Goal: Information Seeking & Learning: Learn about a topic

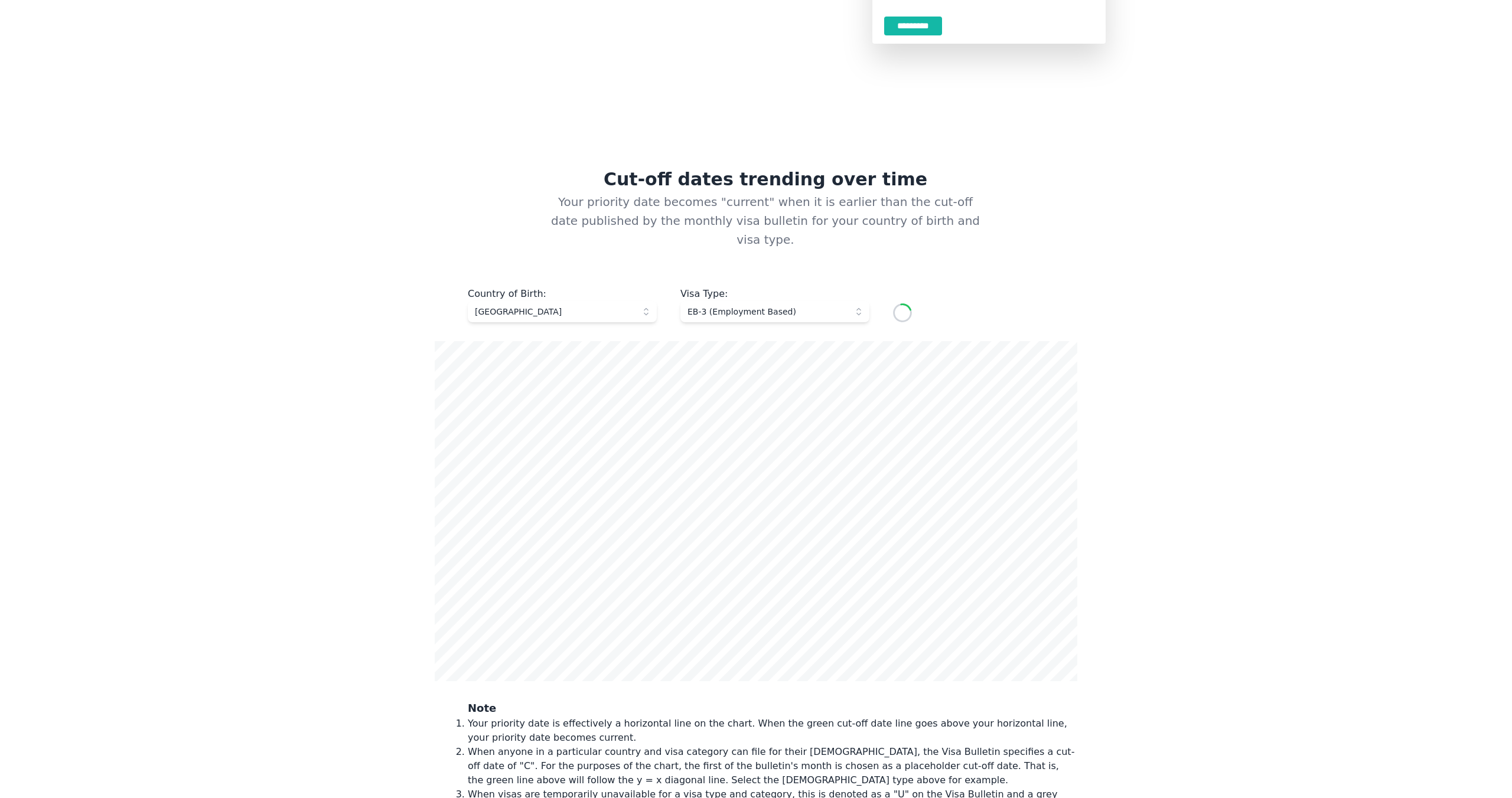
scroll to position [319, 0]
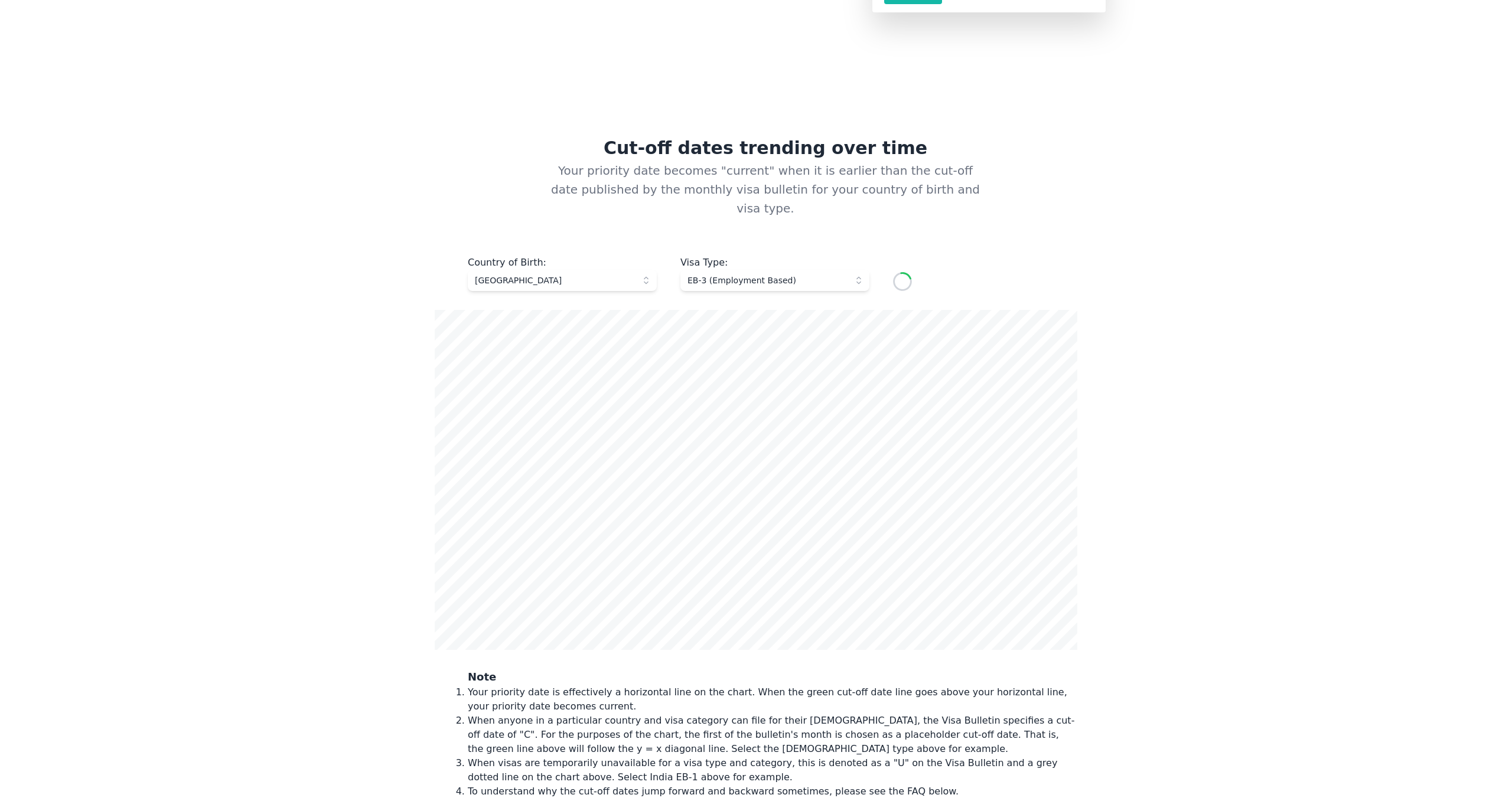
click at [753, 272] on button "EB-3 (Employment Based)" at bounding box center [774, 280] width 189 height 21
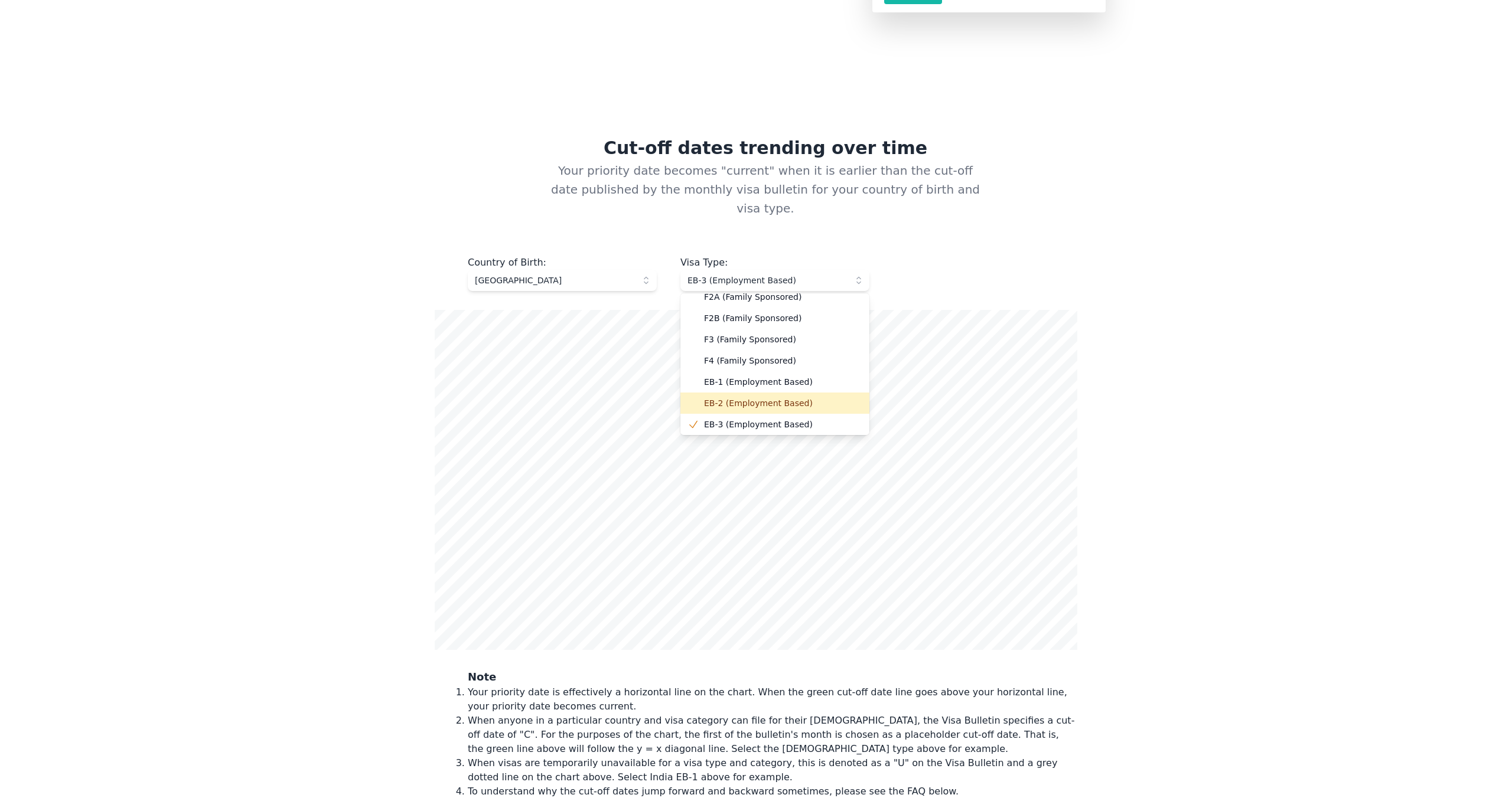
click at [727, 393] on li "EB-2 (Employment Based)" at bounding box center [774, 403] width 189 height 21
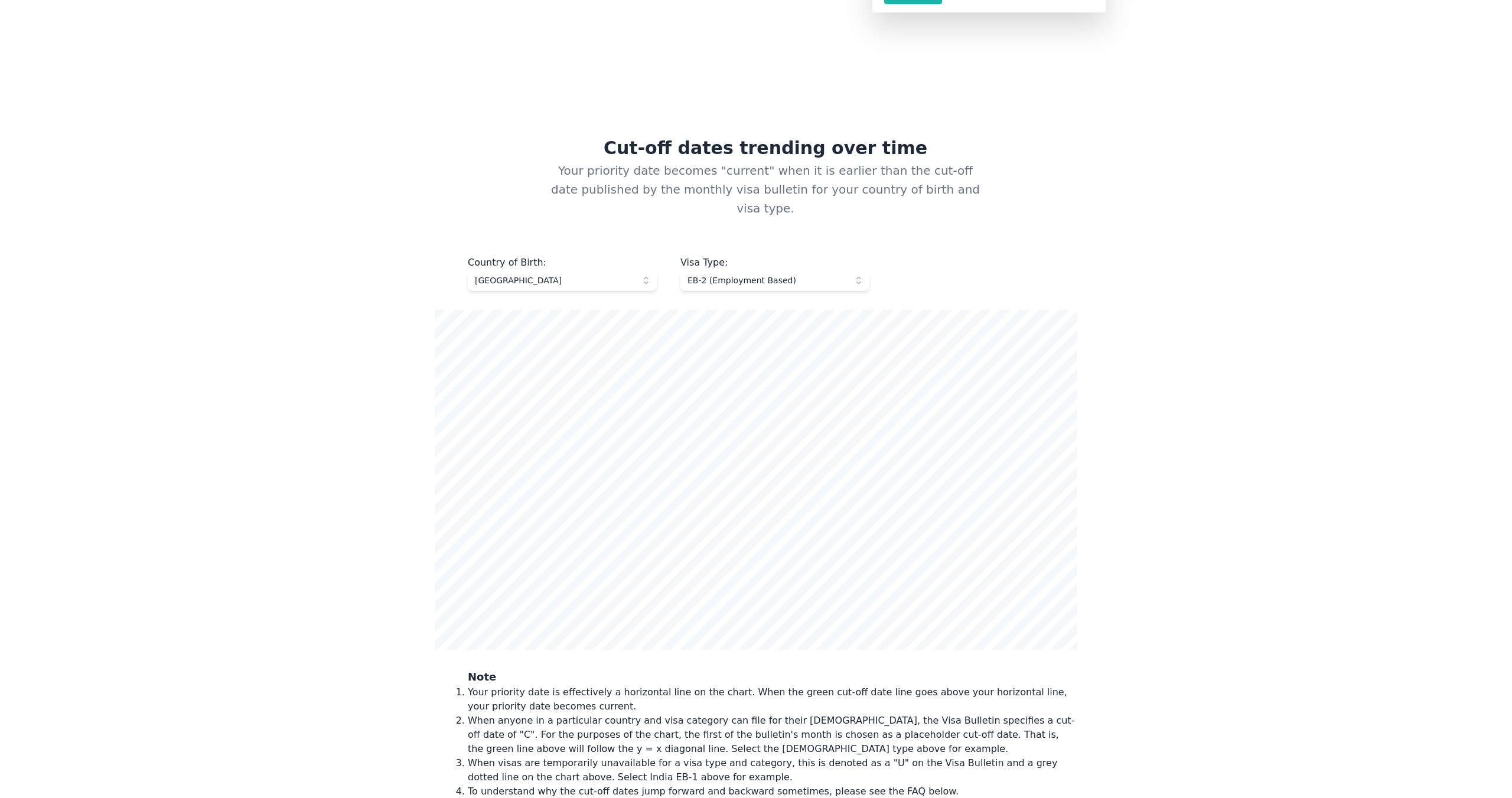
click at [1132, 277] on main "**********" at bounding box center [756, 688] width 756 height 1901
click at [1088, 370] on div "Cut-off dates trending over time Your priority date becomes "current" when it i…" at bounding box center [756, 474] width 699 height 675
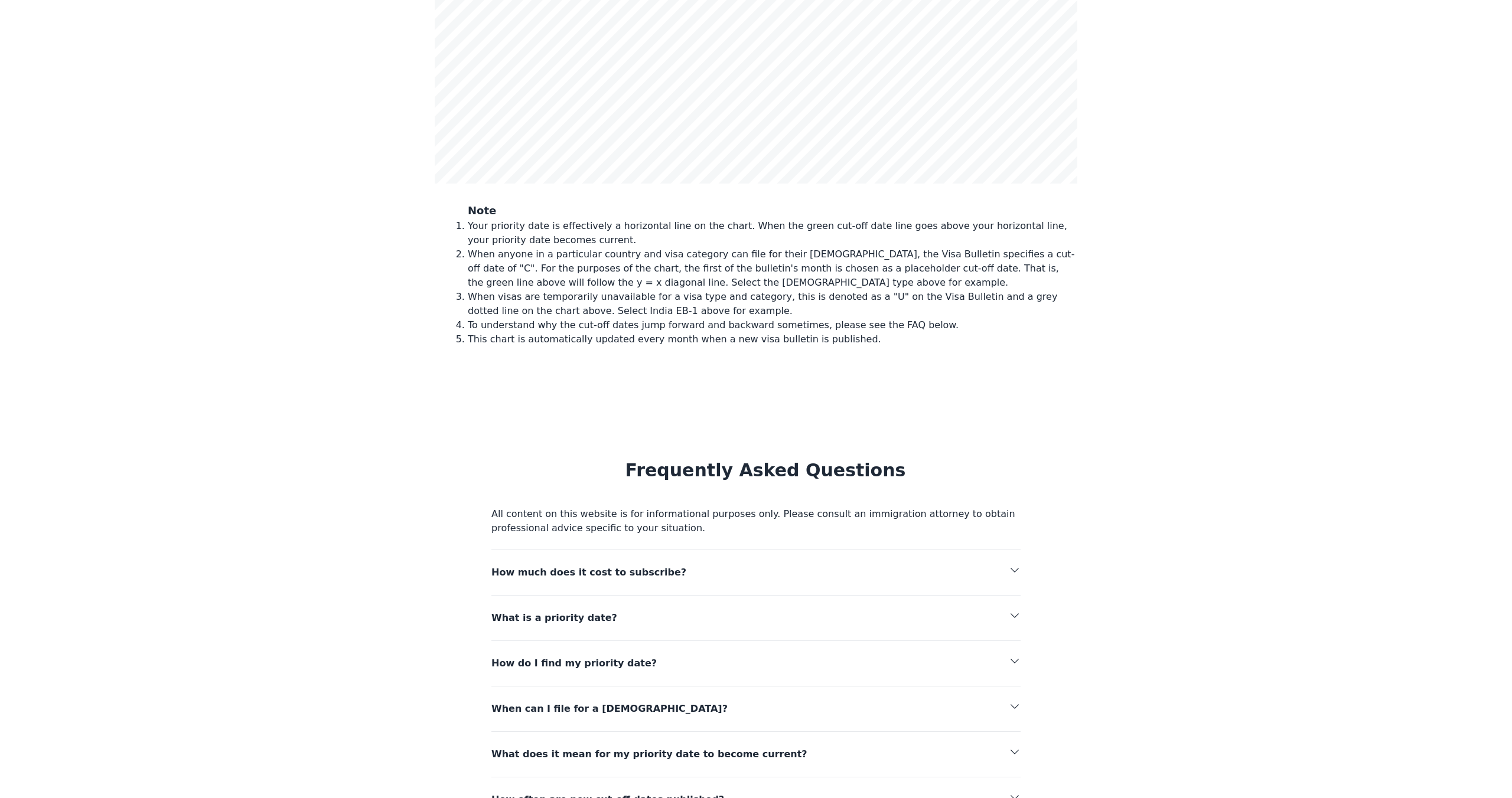
scroll to position [798, 0]
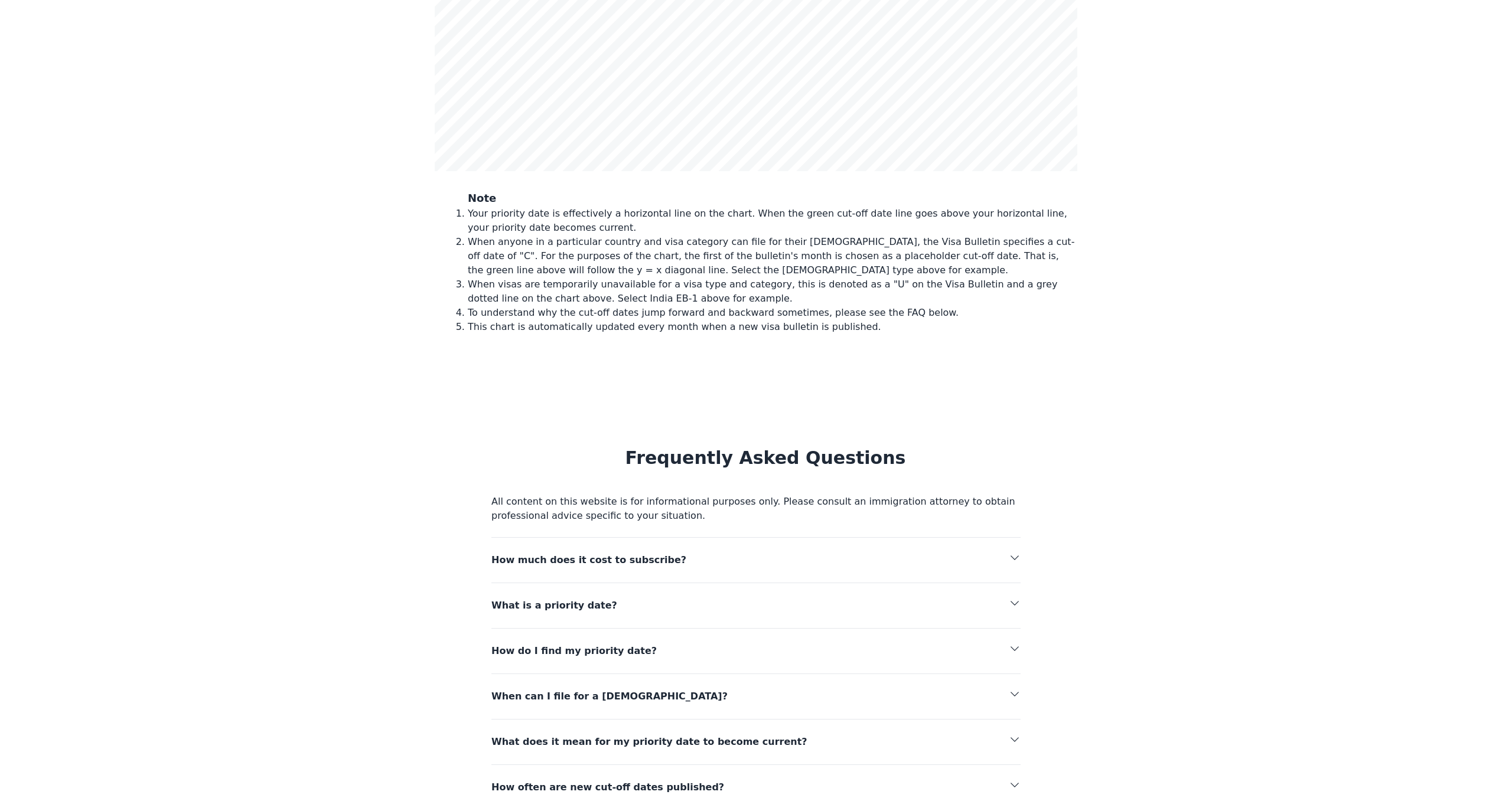
click at [576, 597] on span "What is a priority date?" at bounding box center [711, 605] width 441 height 17
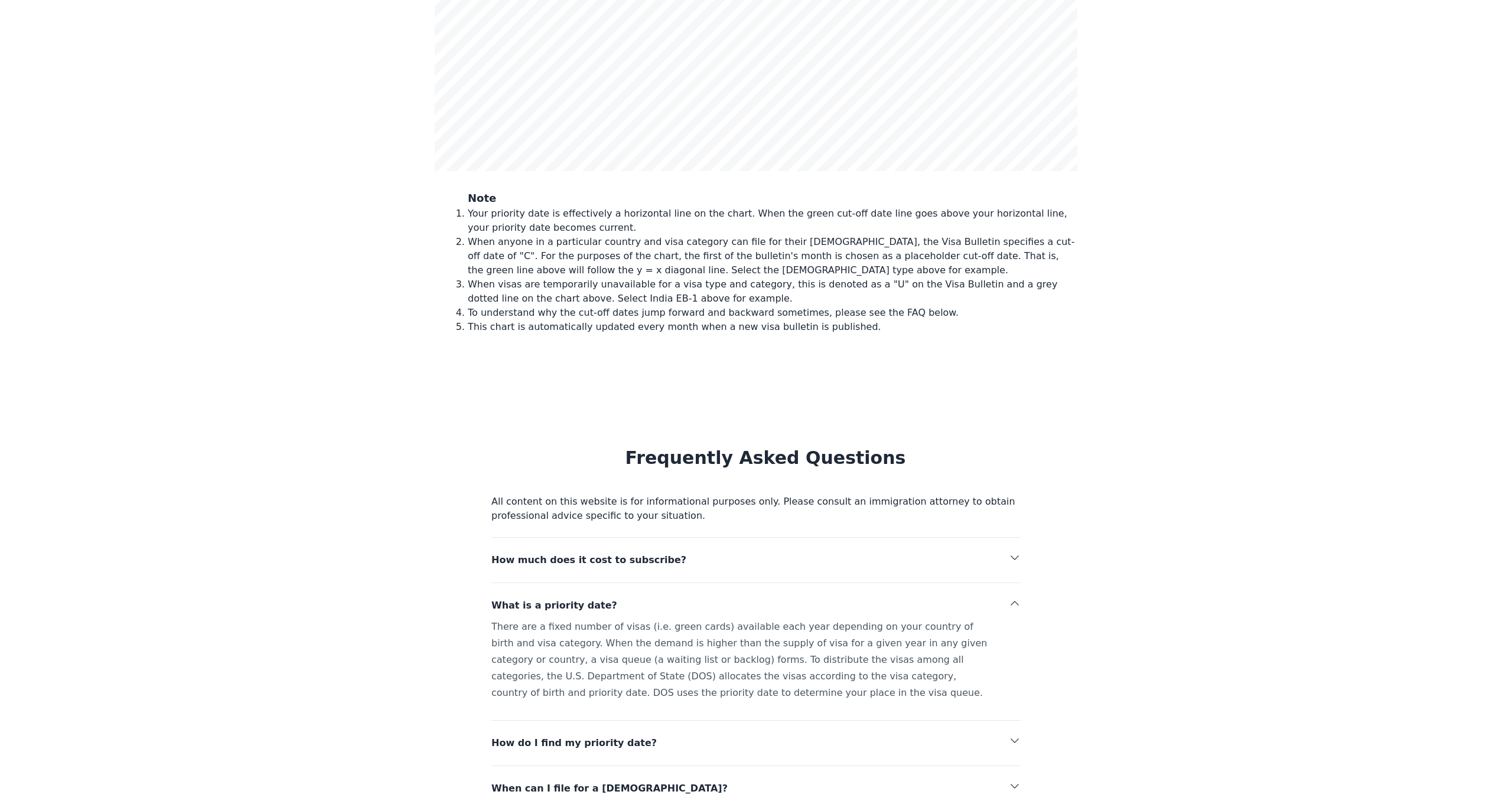
click at [576, 619] on div "There are a fixed number of visas (i.e. green cards) available each year depend…" at bounding box center [756, 662] width 529 height 88
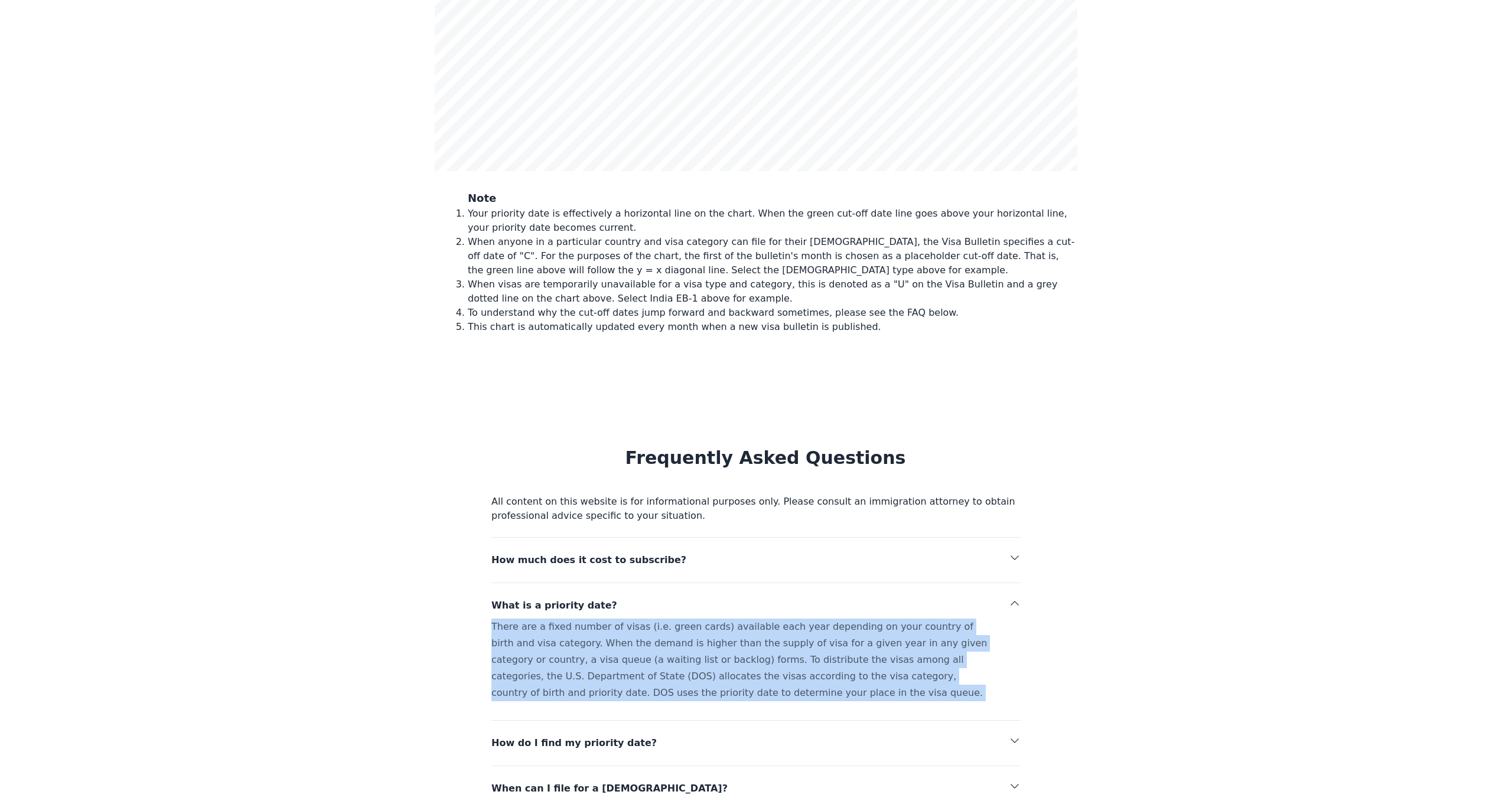
click at [359, 522] on div "**********" at bounding box center [756, 298] width 1512 height 2192
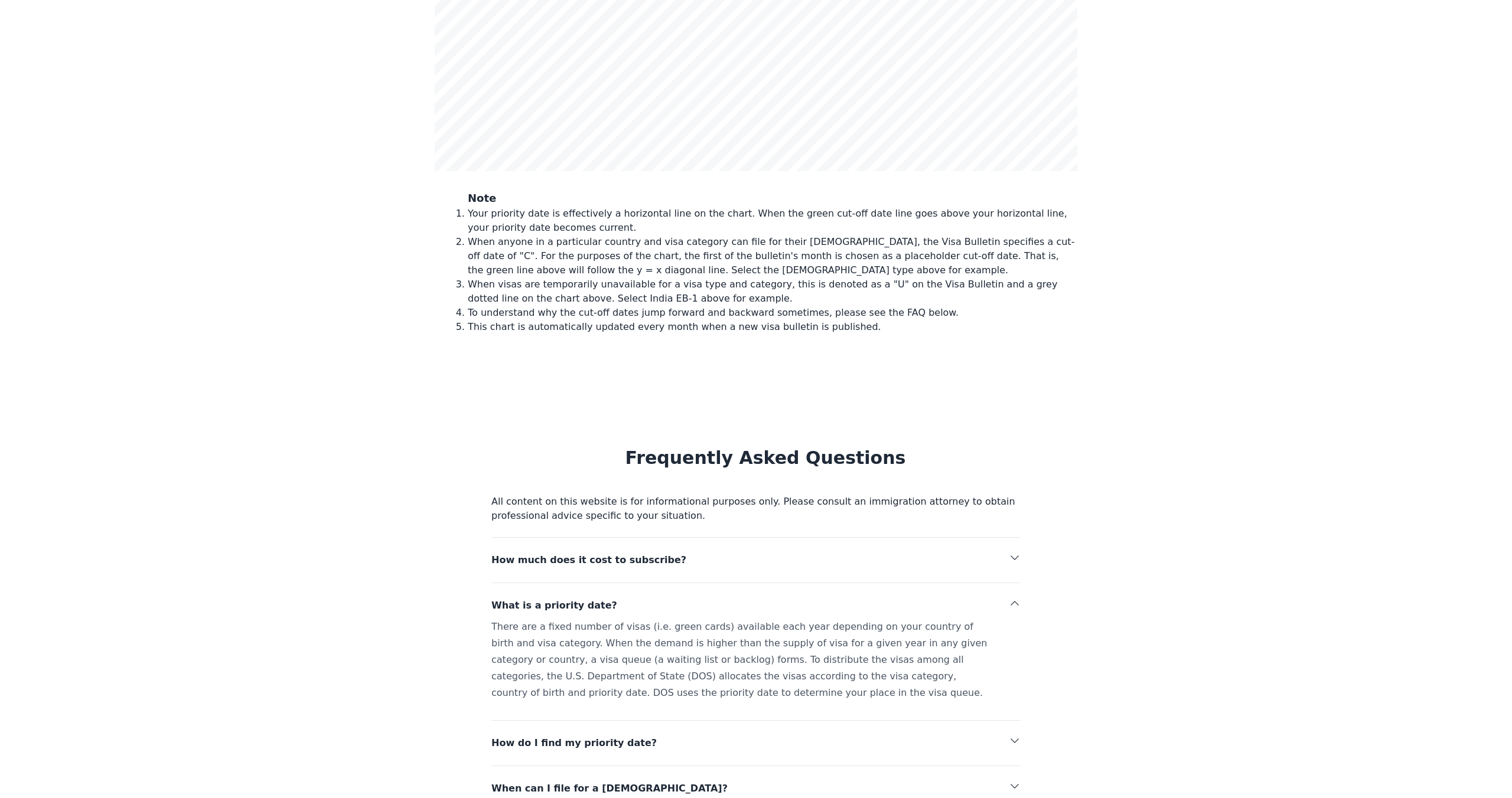
click at [359, 522] on div "**********" at bounding box center [756, 298] width 1512 height 2192
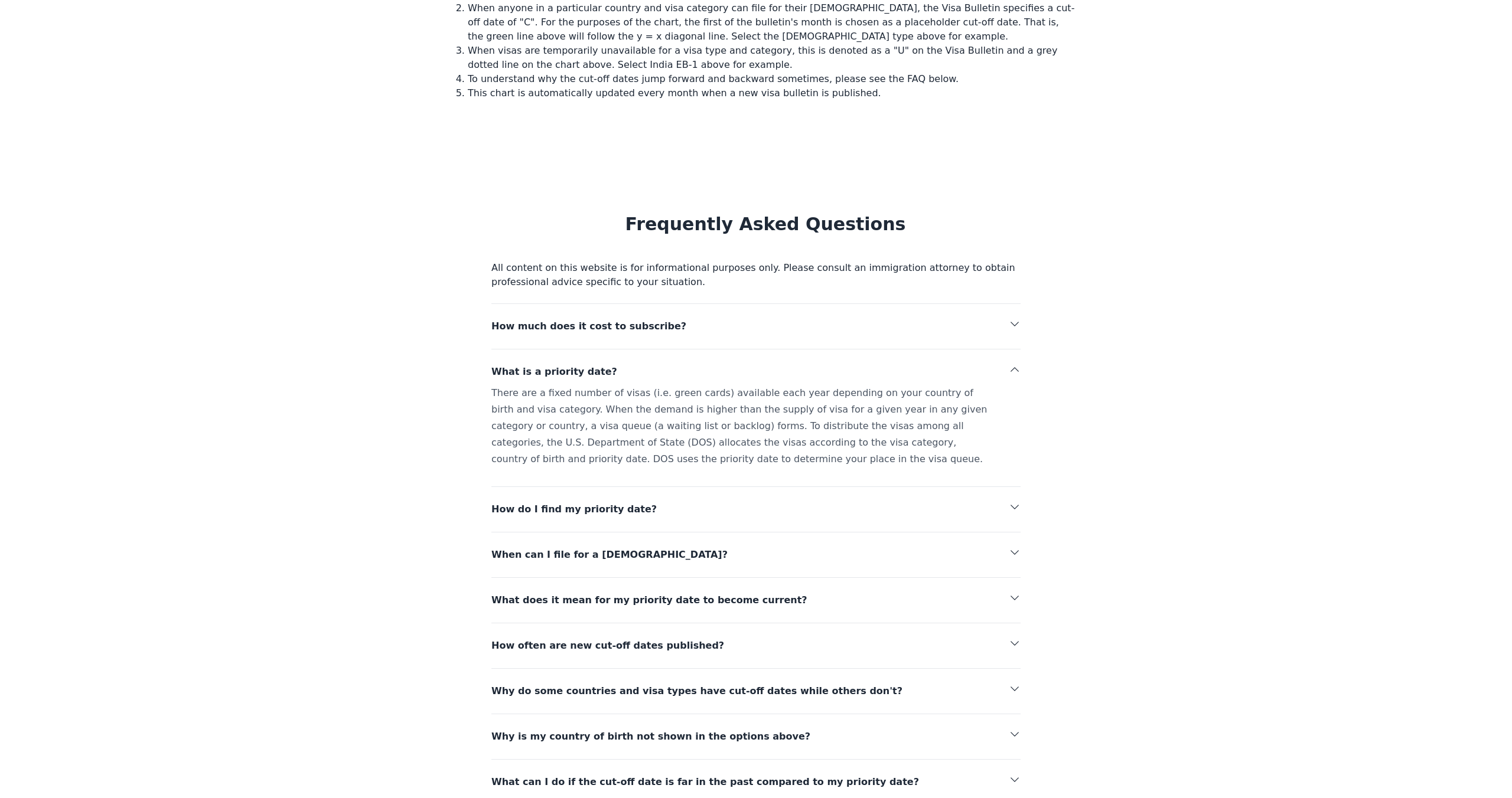
scroll to position [1033, 0]
click at [568, 646] on div "How much does it cost to subscribe? What is a priority date? There are a fixed …" at bounding box center [756, 659] width 529 height 714
click at [627, 591] on span "What does it mean for my priority date to become current?" at bounding box center [711, 599] width 441 height 17
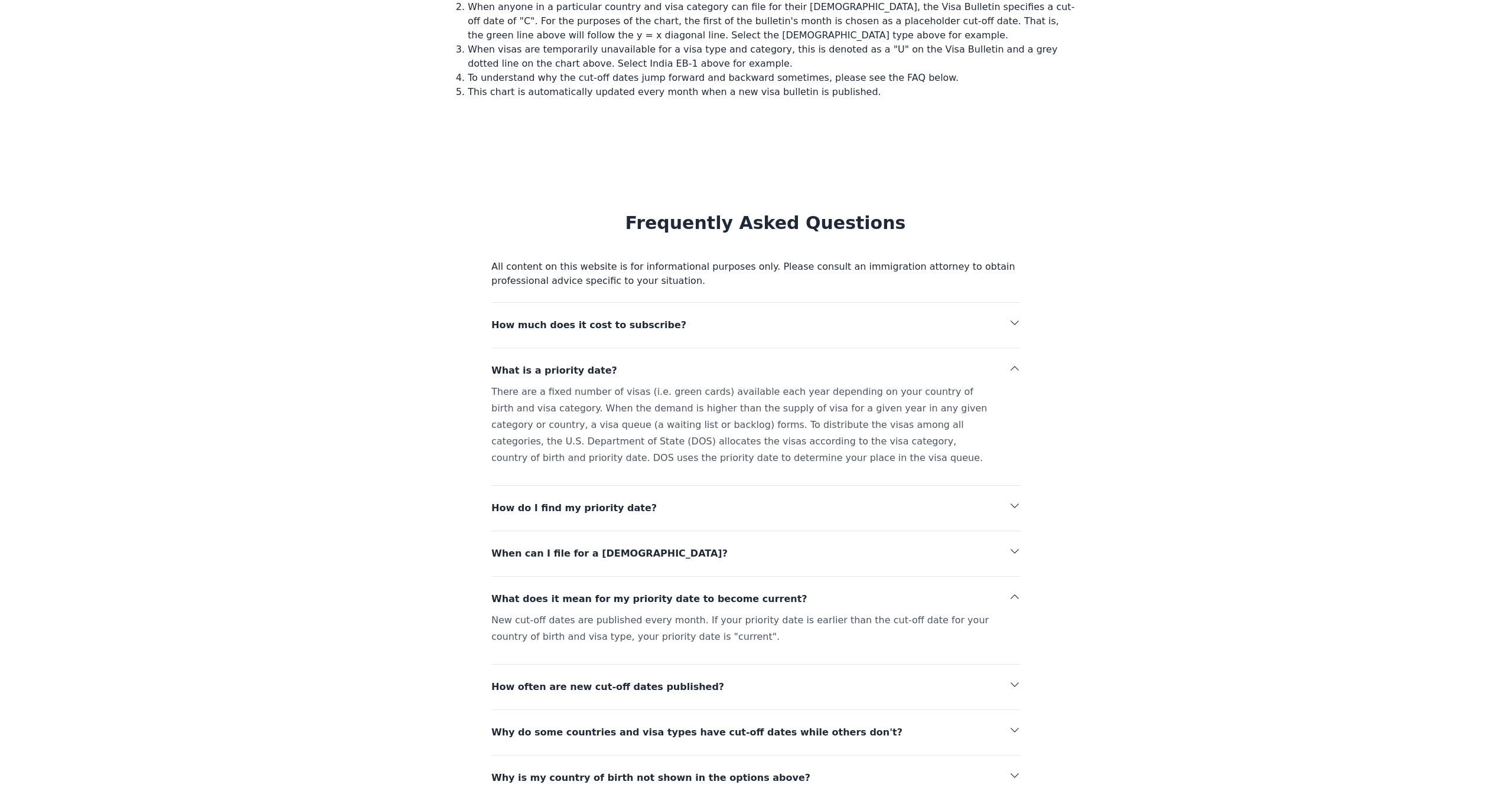
click at [623, 612] on div "New cut-off dates are published every month. If your priority date is earlier t…" at bounding box center [756, 631] width 529 height 38
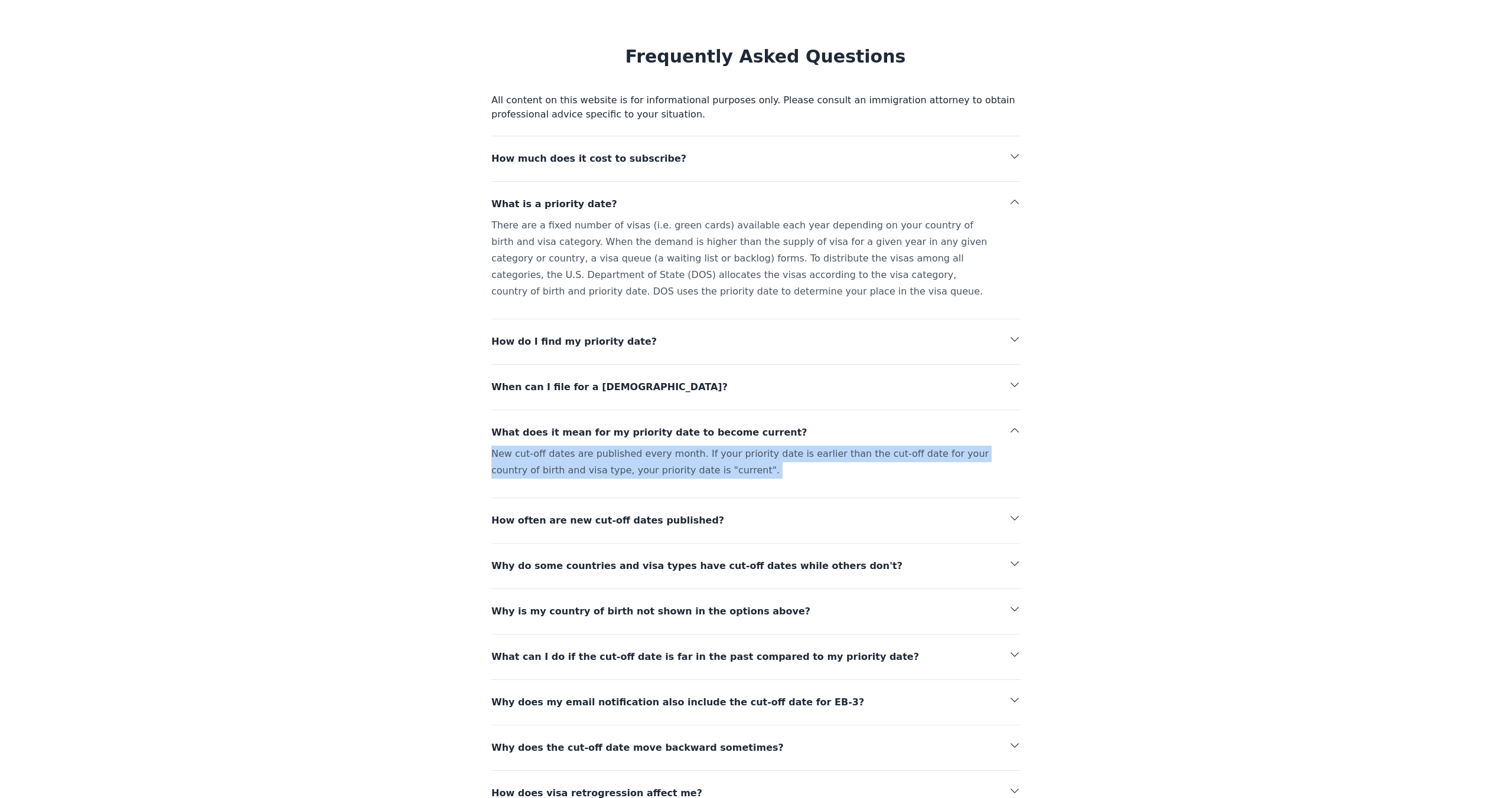
scroll to position [1201, 0]
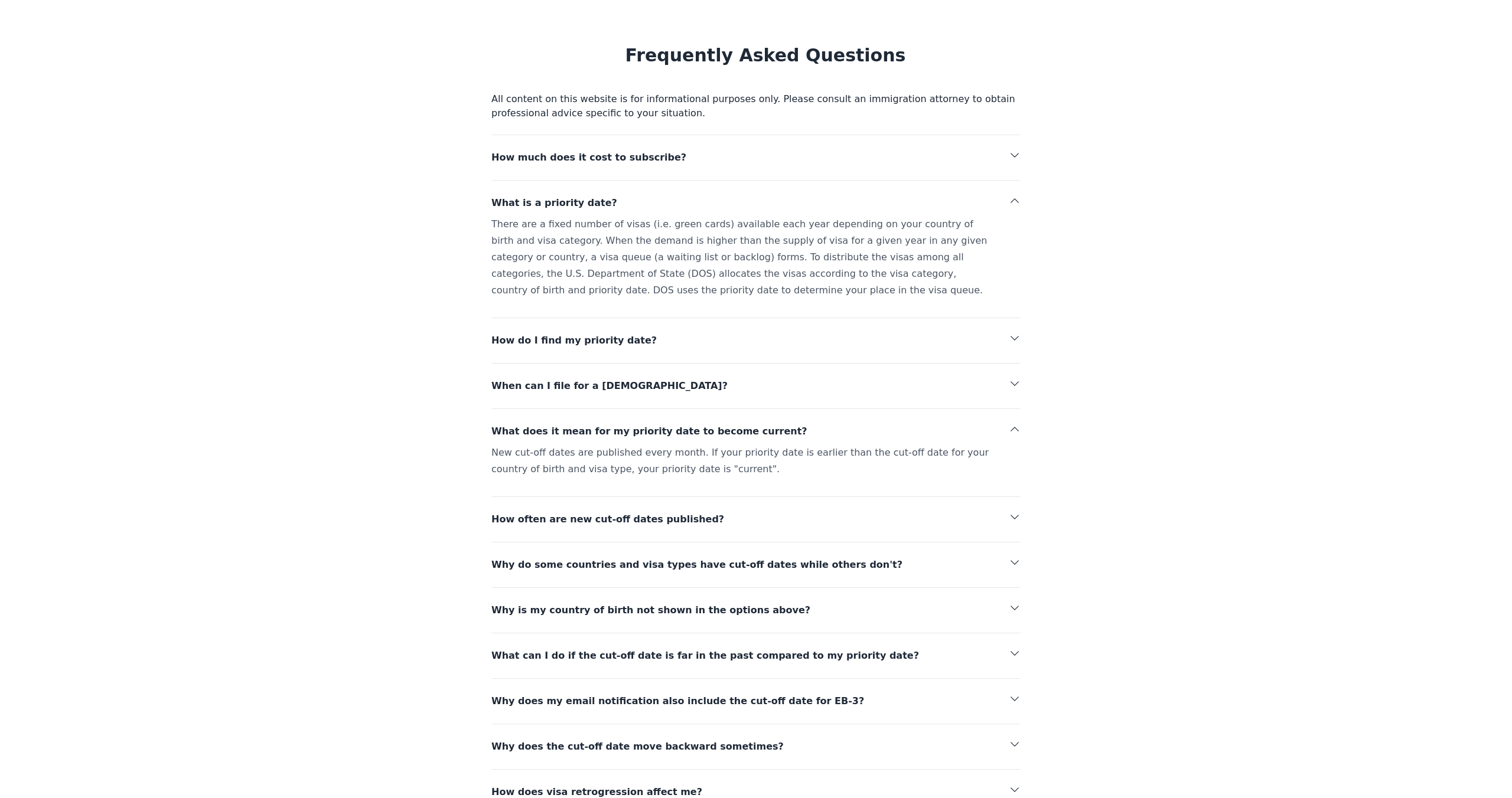
click at [606, 606] on div "How much does it cost to subscribe? What is a priority date? There are a fixed …" at bounding box center [756, 514] width 529 height 757
click at [605, 602] on span "Why is my country of birth not shown in the options above?" at bounding box center [711, 610] width 441 height 17
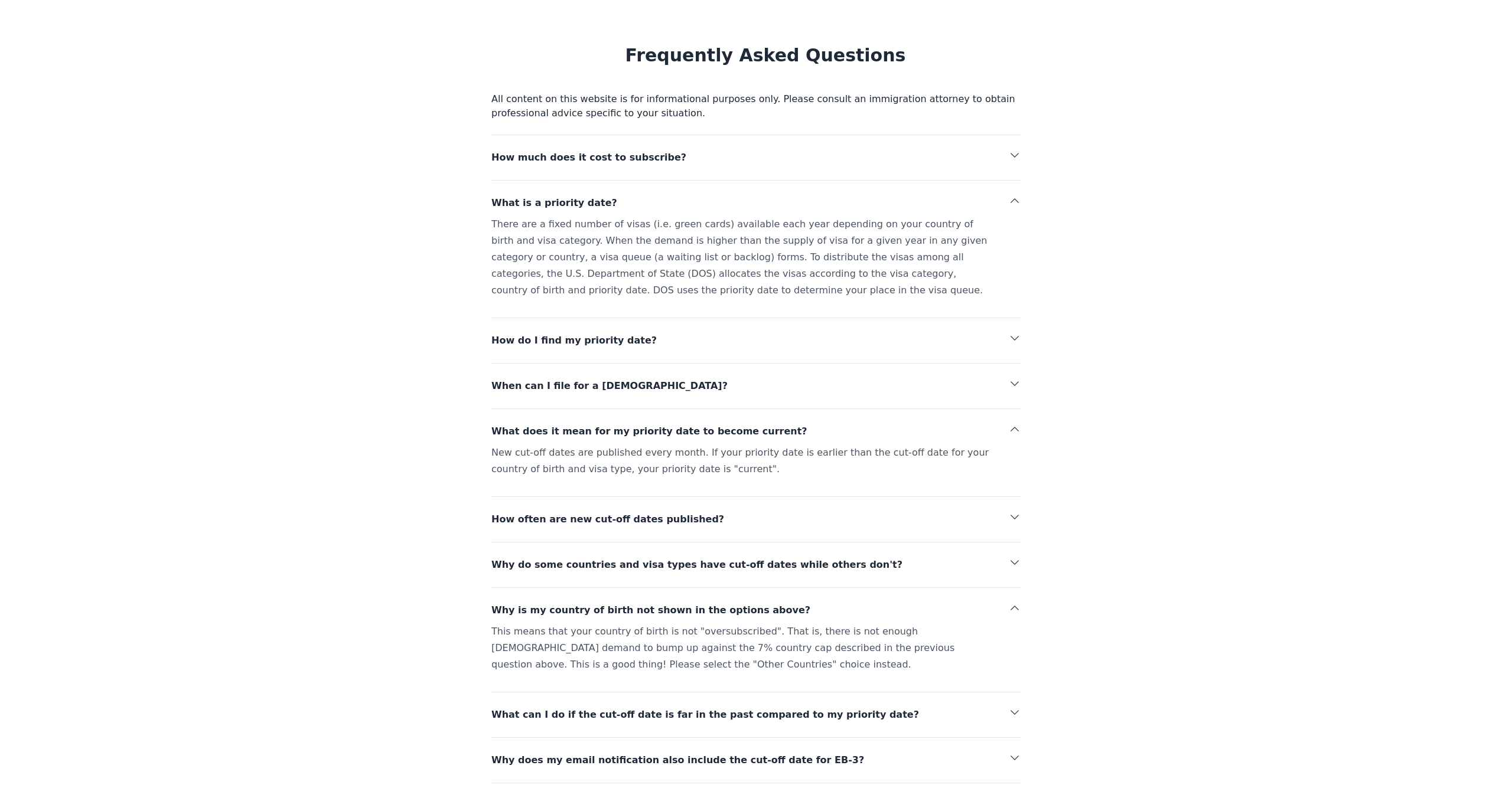
click at [621, 624] on div "This means that your country of birth is not "oversubscribed". That is, there i…" at bounding box center [756, 651] width 529 height 55
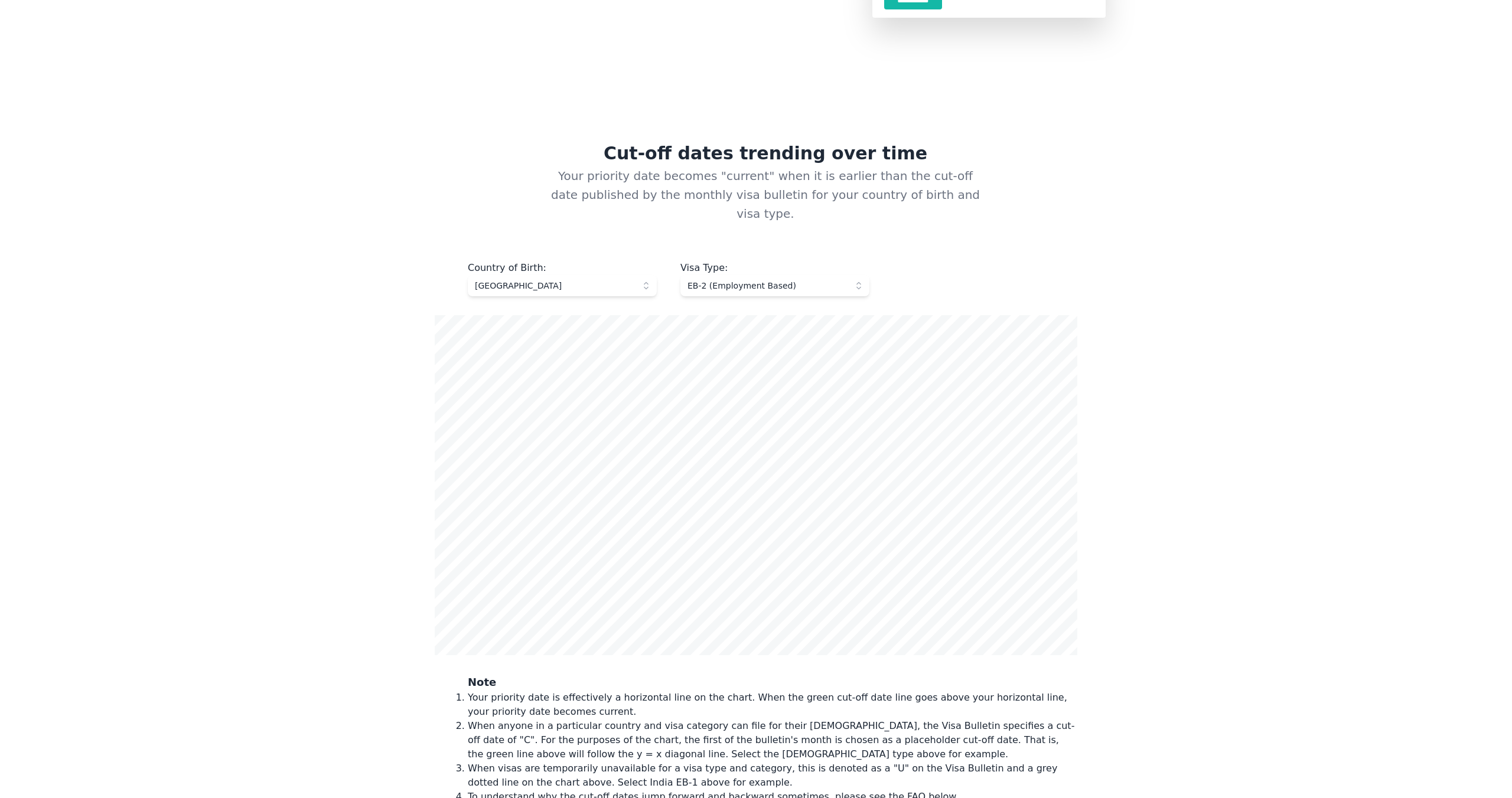
scroll to position [313, 0]
click at [730, 281] on span "EB-2 (Employment Based)" at bounding box center [766, 287] width 158 height 12
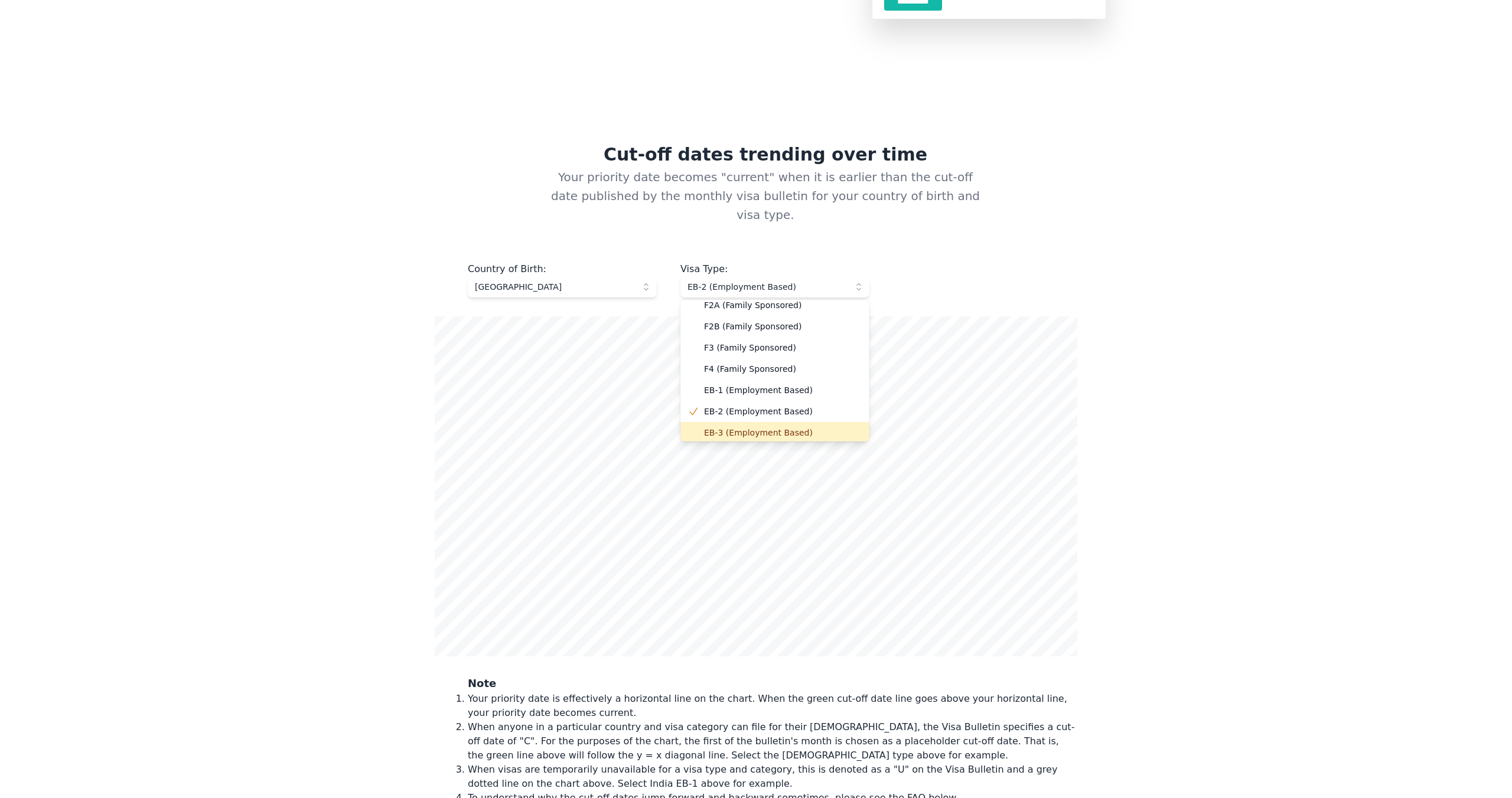
click at [731, 427] on span "EB-3 (Employment Based)" at bounding box center [782, 432] width 156 height 12
click at [740, 281] on span "EB-3 (Employment Based)" at bounding box center [766, 287] width 158 height 12
click at [701, 378] on li "EB-1 (Employment Based)" at bounding box center [774, 388] width 189 height 21
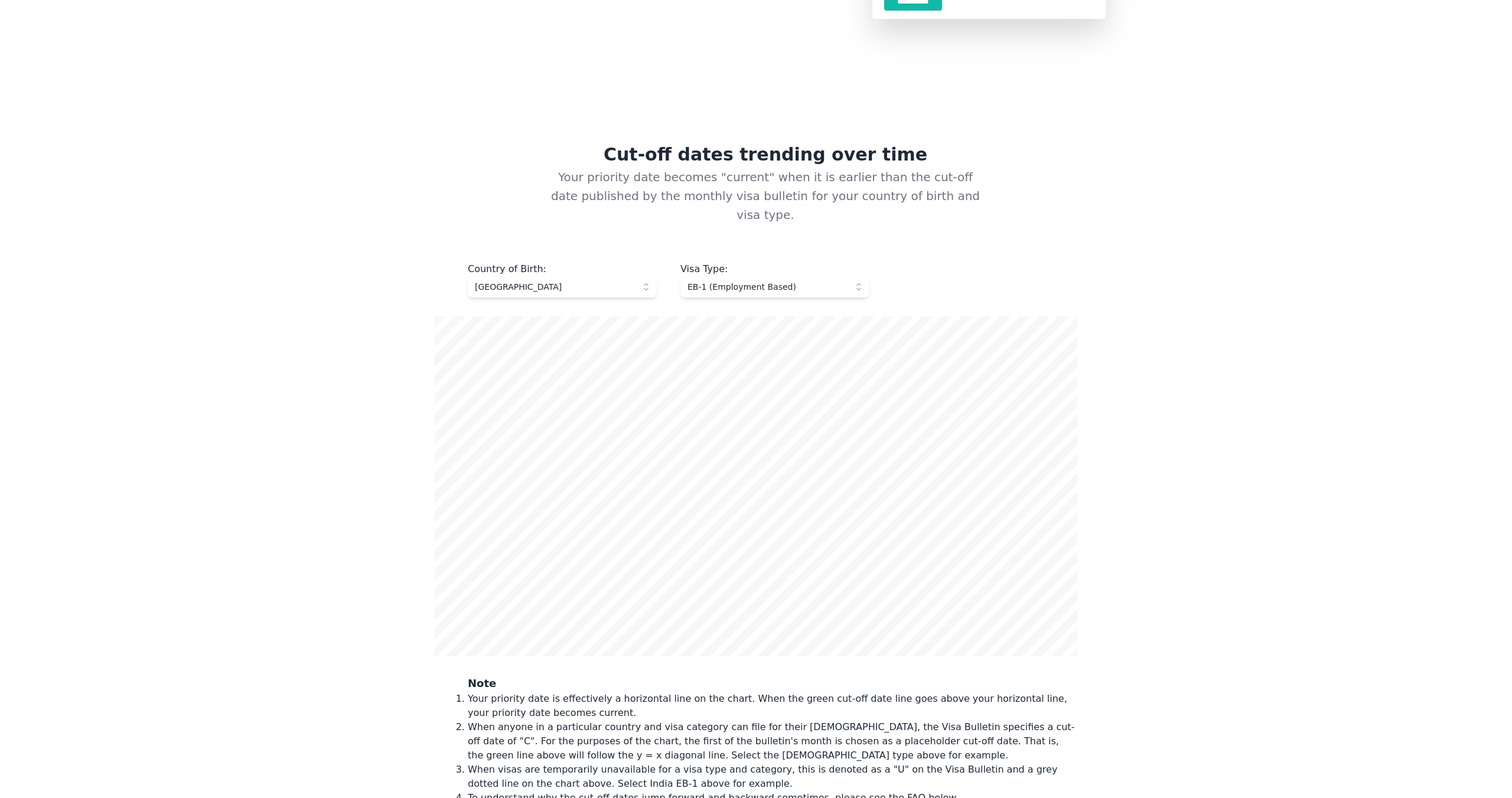
click at [1110, 272] on main "**********" at bounding box center [756, 791] width 756 height 2095
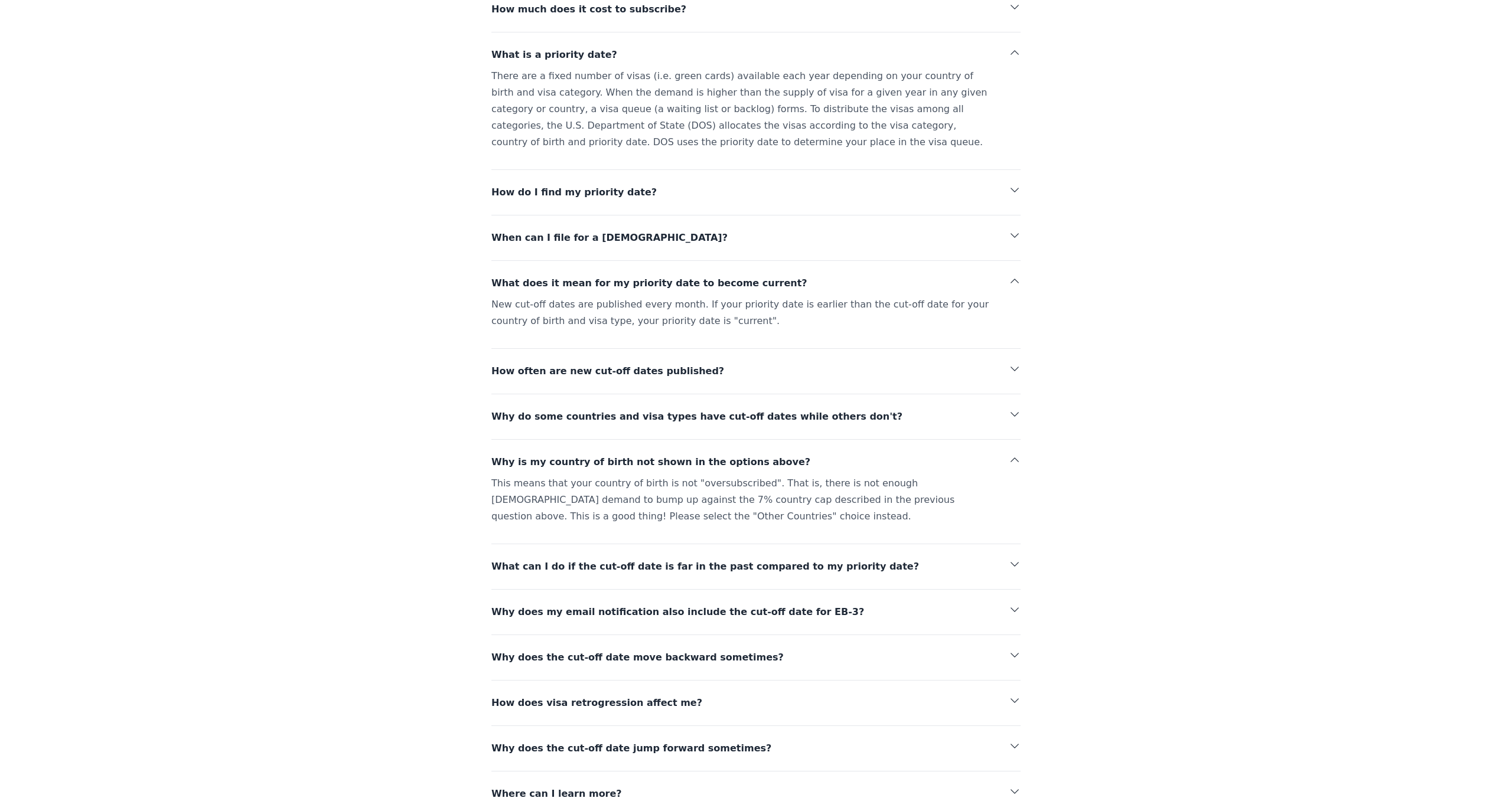
scroll to position [1478, 0]
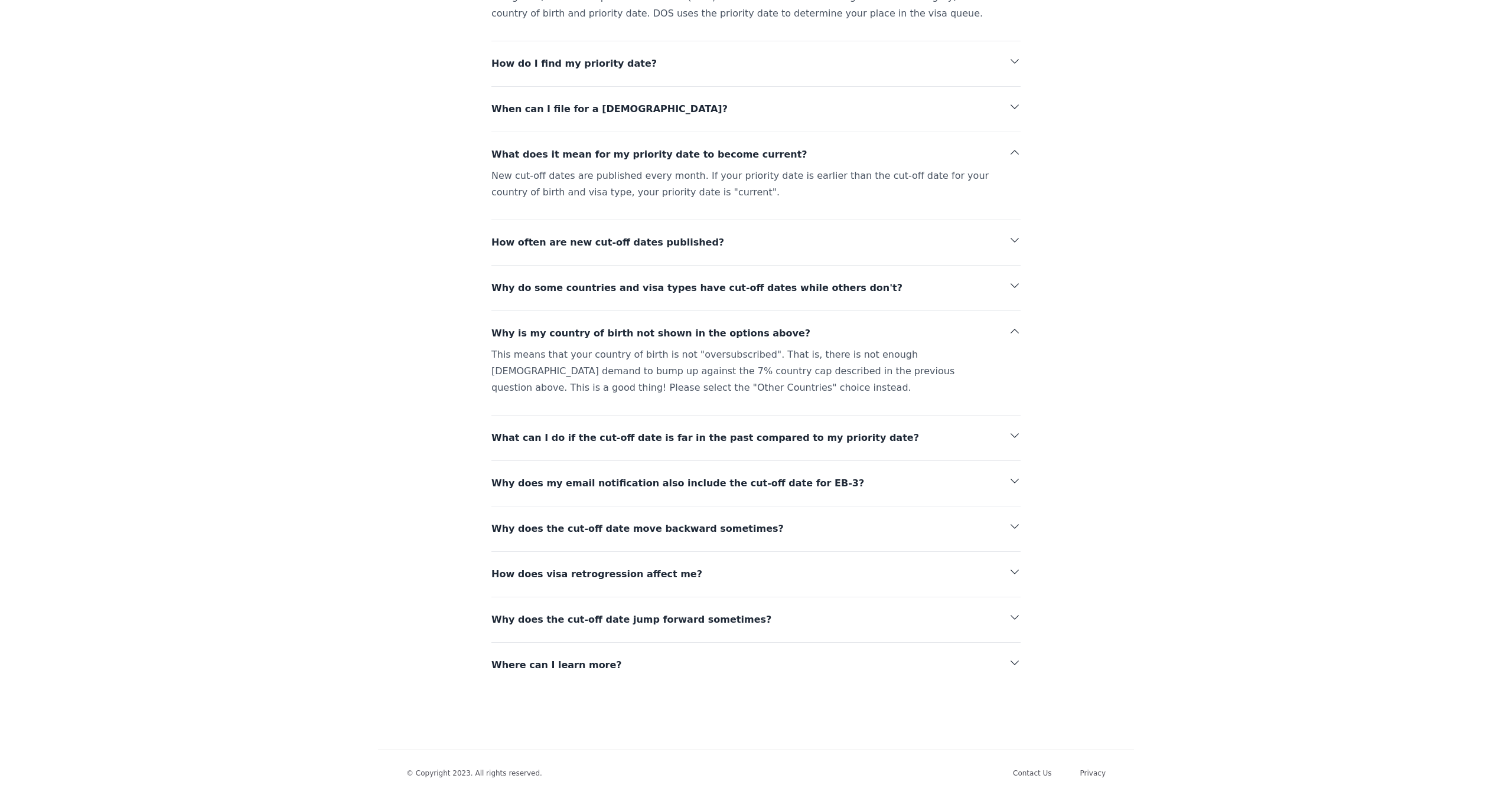
click at [566, 612] on span "Why does the cut-off date jump forward sometimes?" at bounding box center [711, 620] width 441 height 17
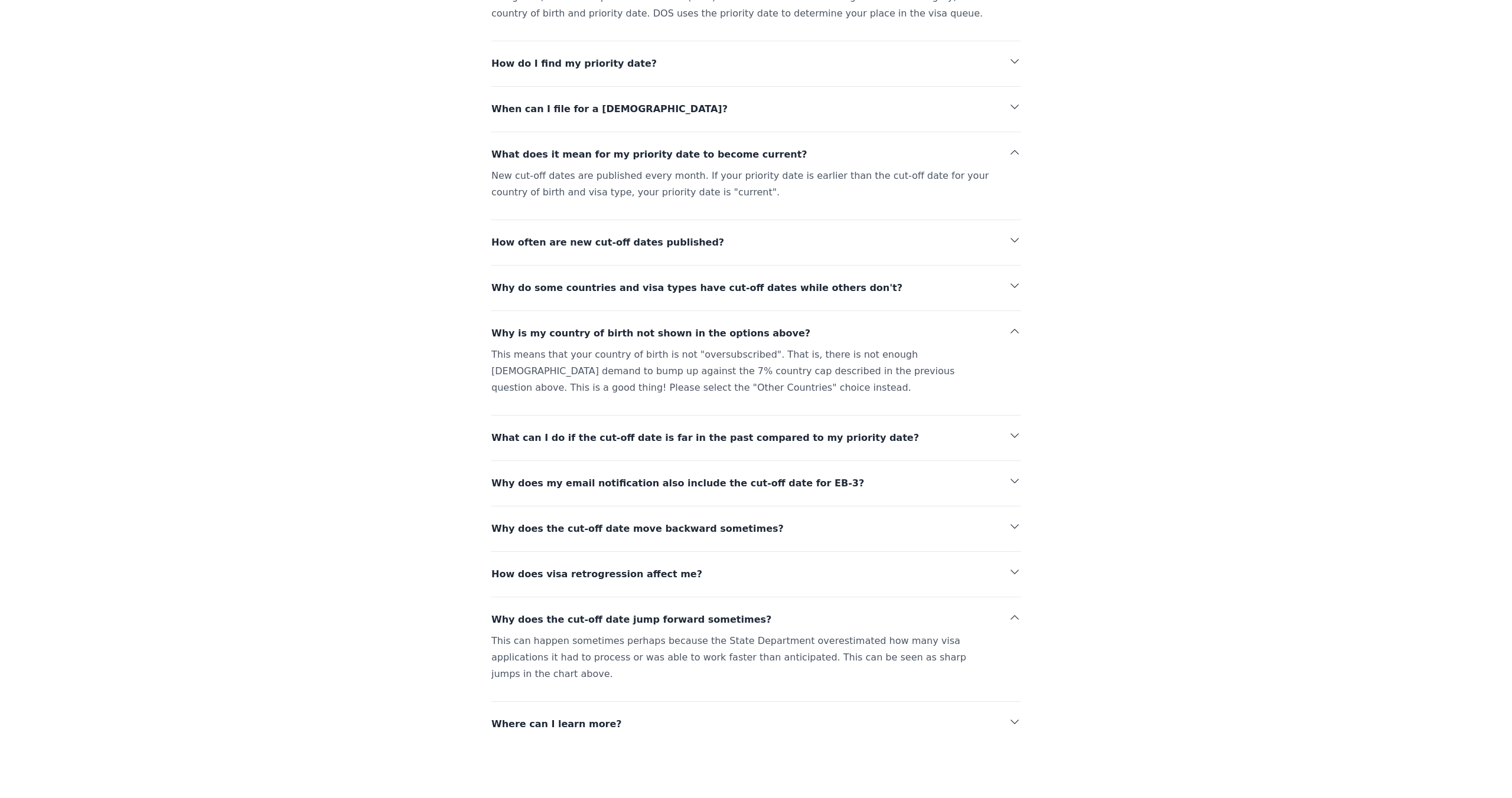
click at [553, 637] on div "This can happen sometimes perhaps because the State Department overestimated ho…" at bounding box center [756, 661] width 529 height 55
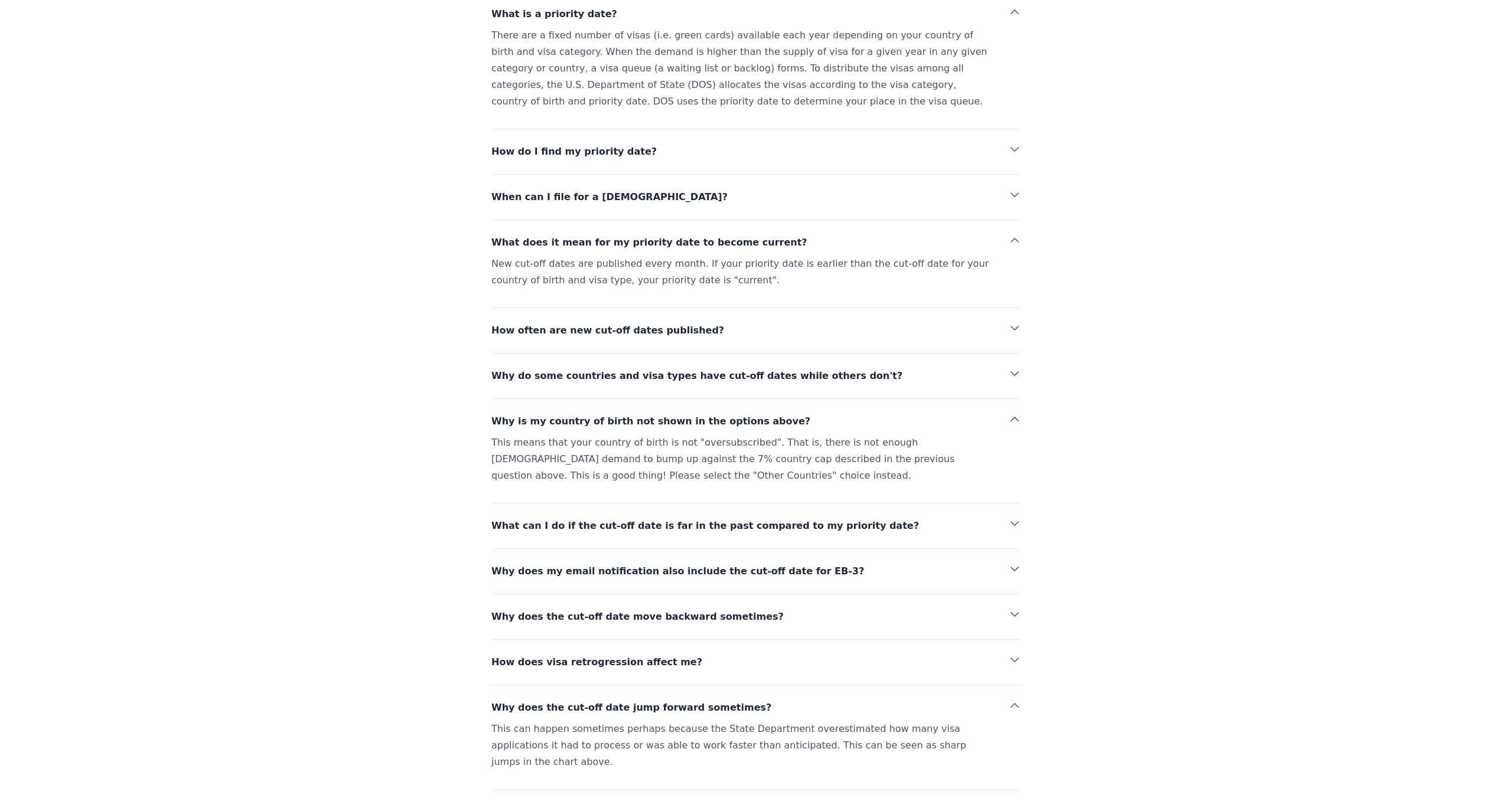
scroll to position [1389, 0]
click at [600, 567] on div "How much does it cost to subscribe? What is a priority date? There are a fixed …" at bounding box center [756, 384] width 529 height 875
click at [600, 564] on span "Why does my email notification also include the cut-off date for EB-3?" at bounding box center [711, 572] width 441 height 17
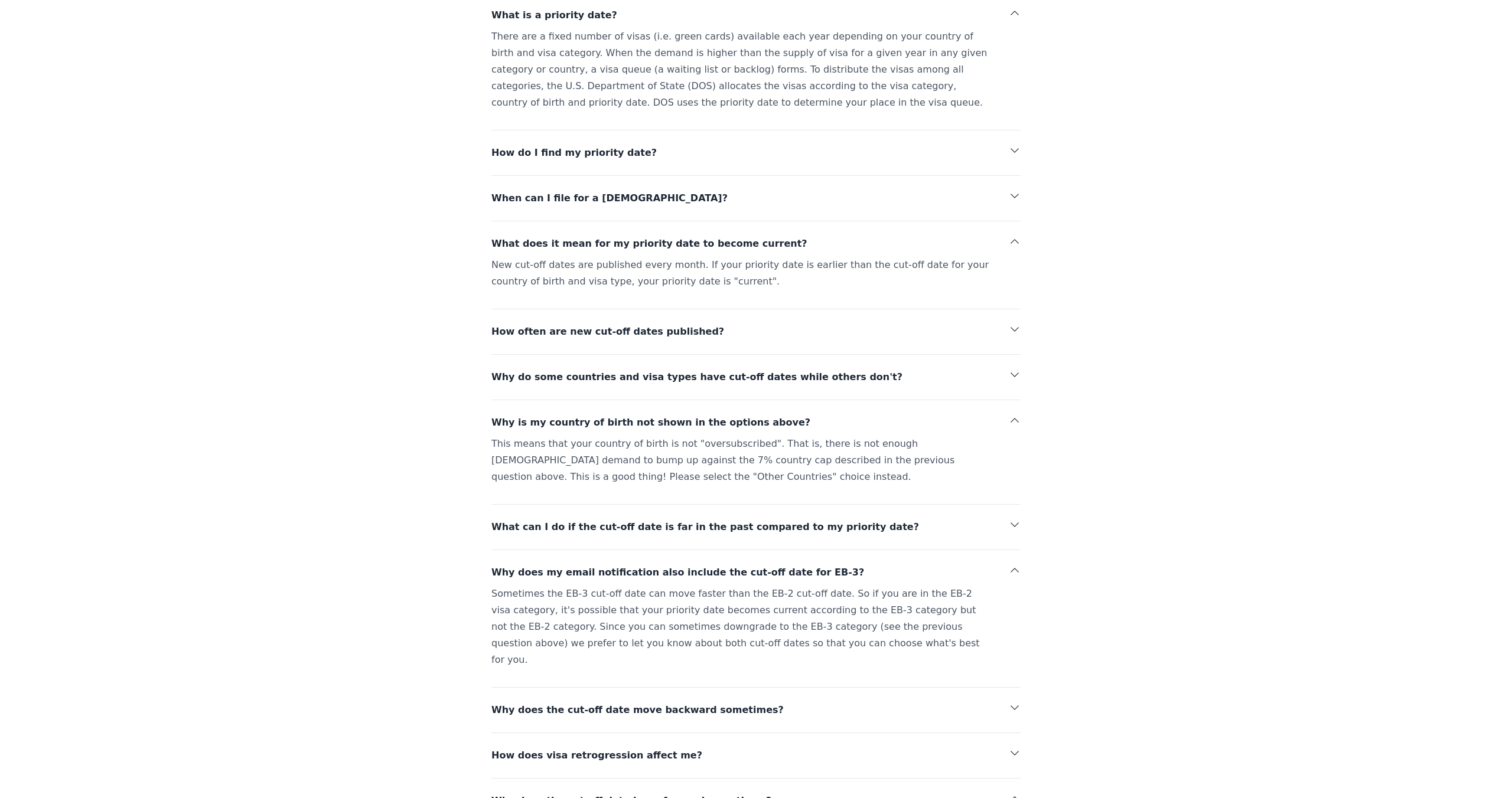
click at [594, 586] on div "Sometimes the EB-3 cut-off date can move faster than the EB-2 cut-off date. So …" at bounding box center [756, 629] width 529 height 88
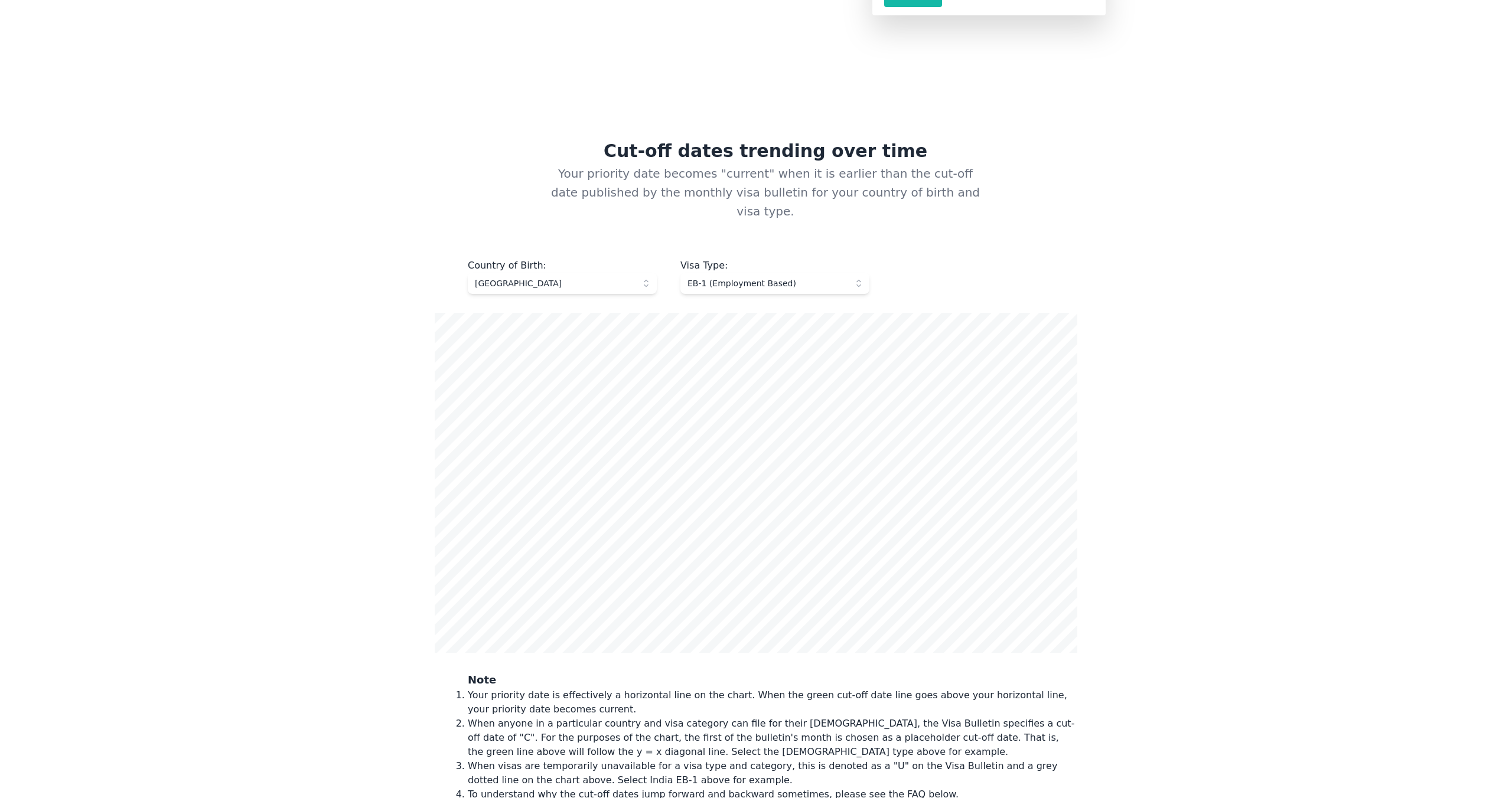
scroll to position [308, 0]
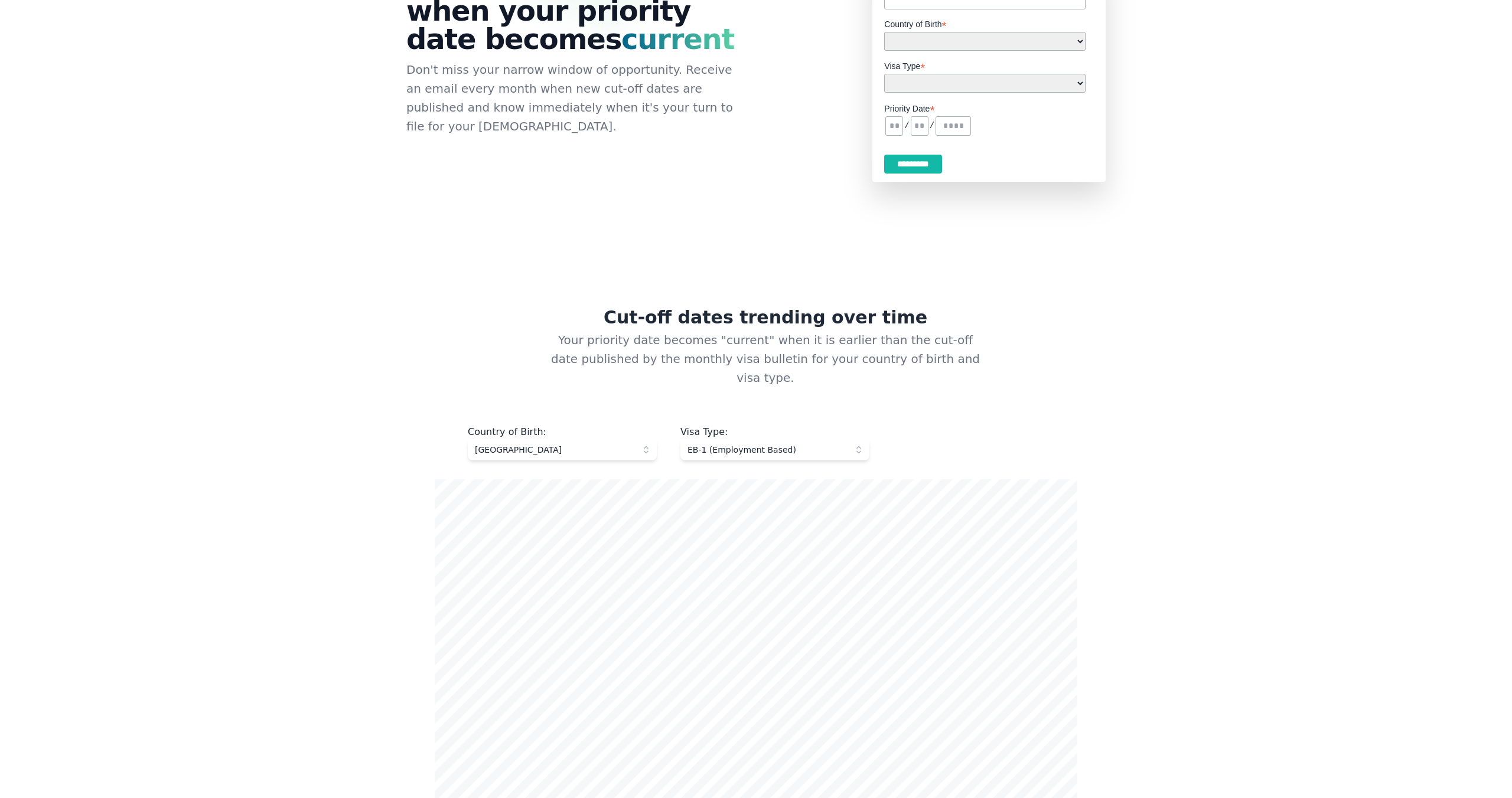
scroll to position [149, 0]
click at [503, 446] on div "Country of Birth : [DEMOGRAPHIC_DATA] Visa Type : EB-1 (Employment Based) Note …" at bounding box center [756, 705] width 642 height 558
click at [503, 445] on span "[GEOGRAPHIC_DATA]" at bounding box center [554, 451] width 158 height 12
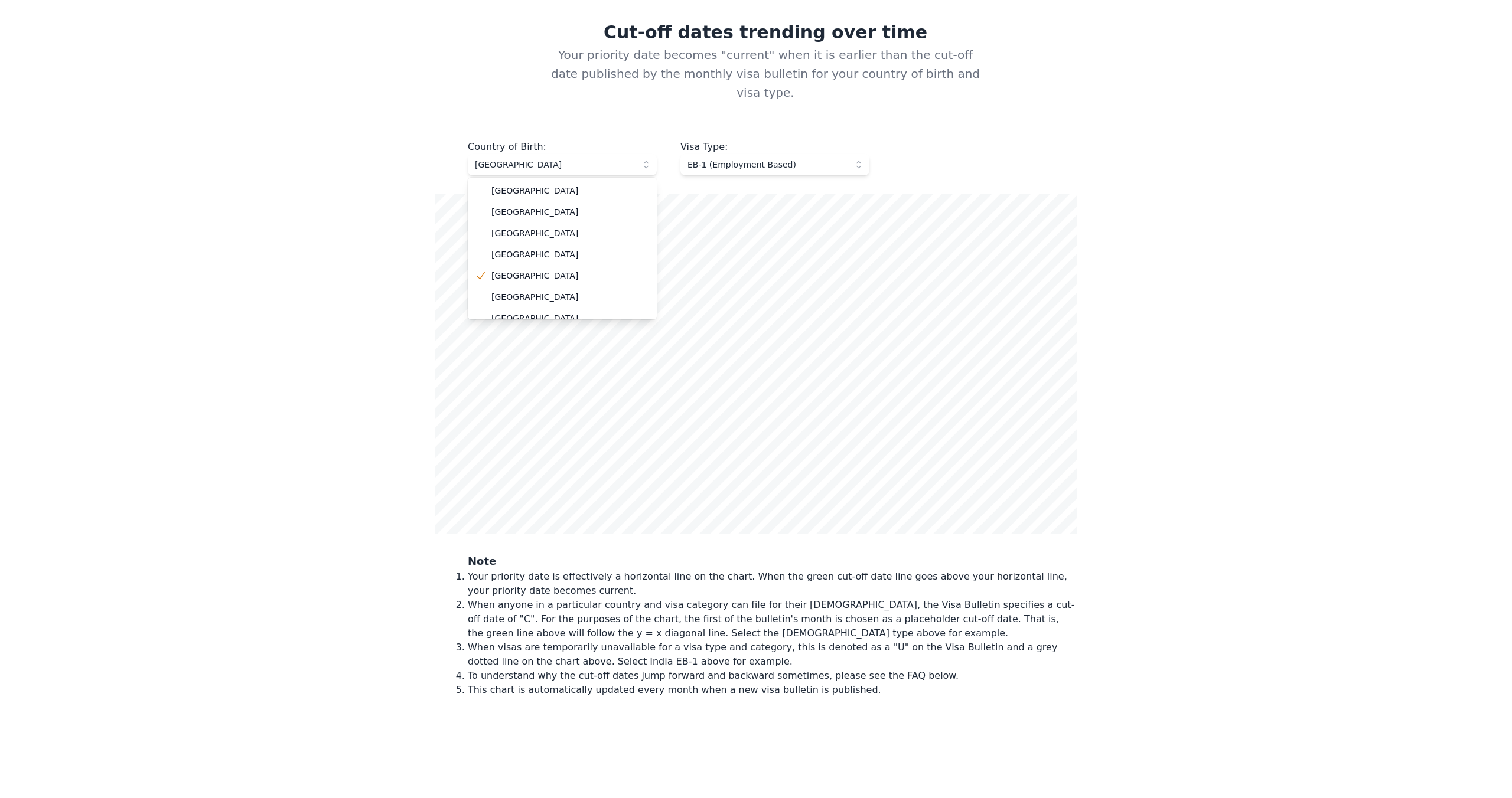
scroll to position [445, 0]
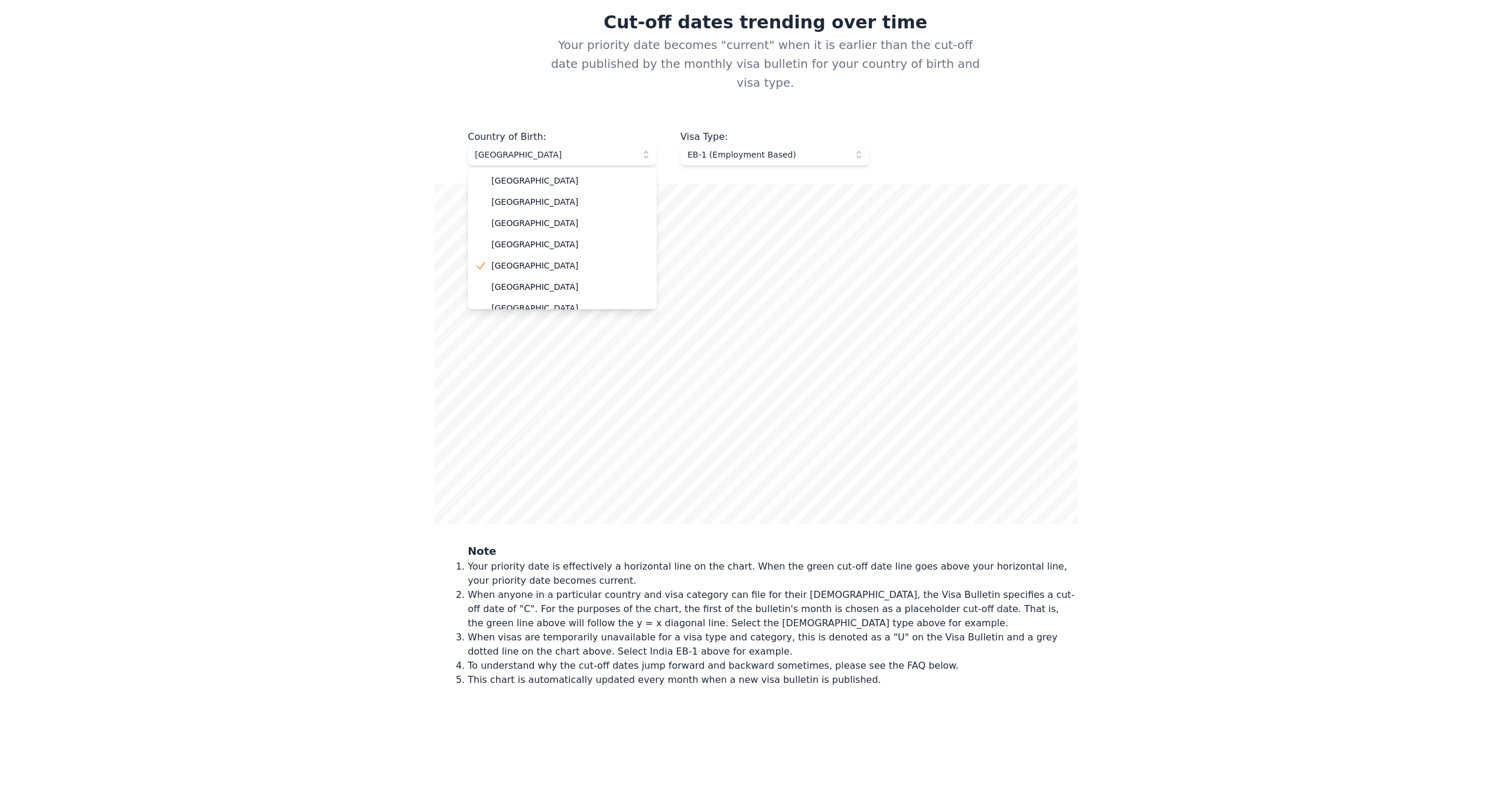
click at [384, 501] on main "**********" at bounding box center [756, 735] width 756 height 2246
